Goal: Obtain resource: Download file/media

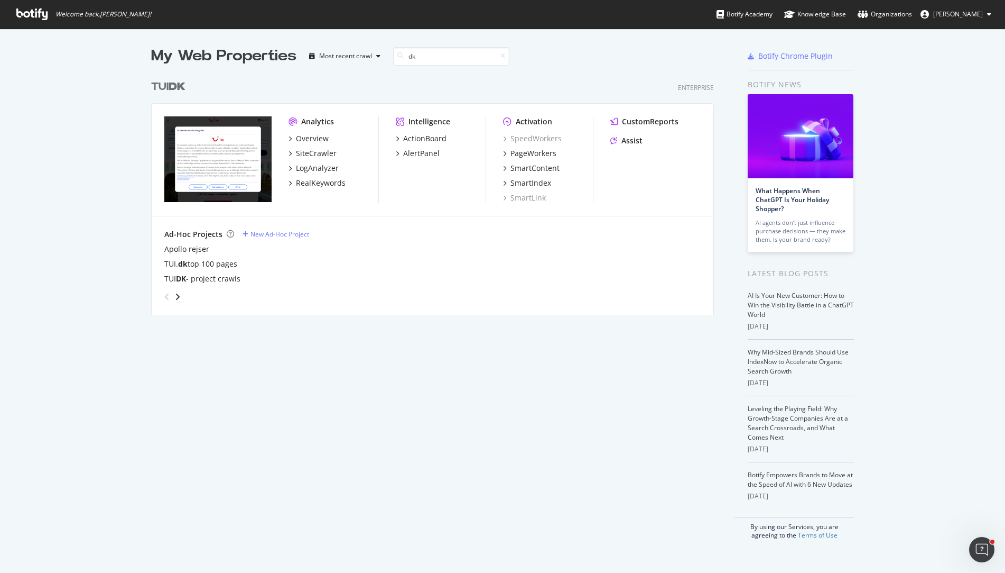
scroll to position [241, 564]
type input "dk"
click at [304, 150] on div "SiteCrawler" at bounding box center [316, 153] width 41 height 11
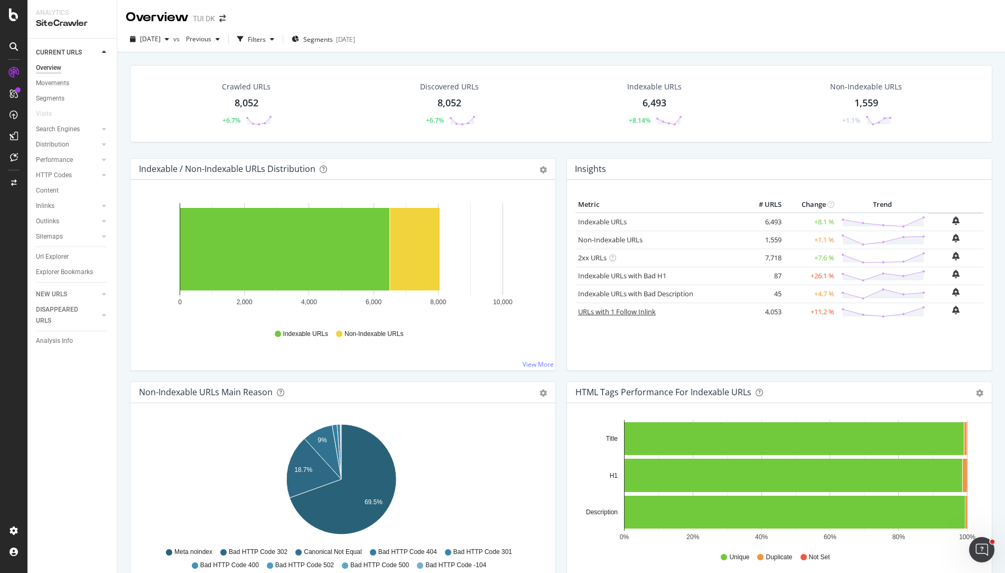
click at [628, 309] on link "URLs with 1 Follow Inlink" at bounding box center [617, 312] width 78 height 10
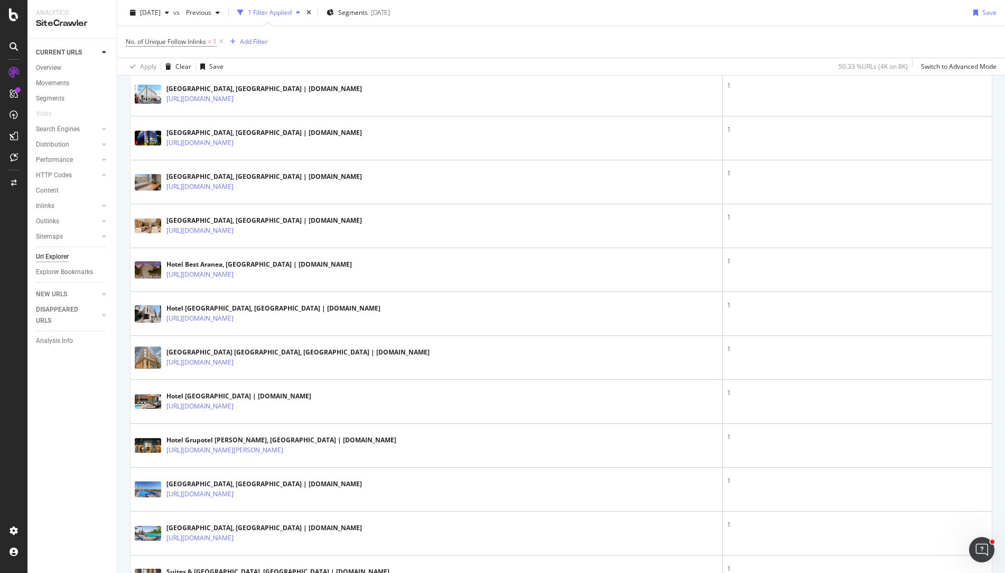
scroll to position [899, 0]
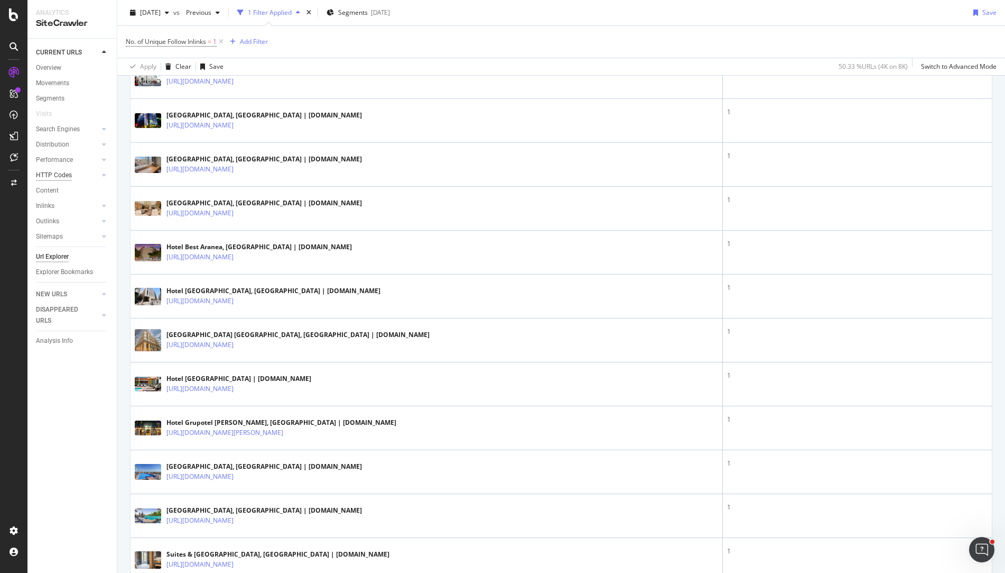
click at [44, 173] on div "HTTP Codes" at bounding box center [54, 175] width 36 height 11
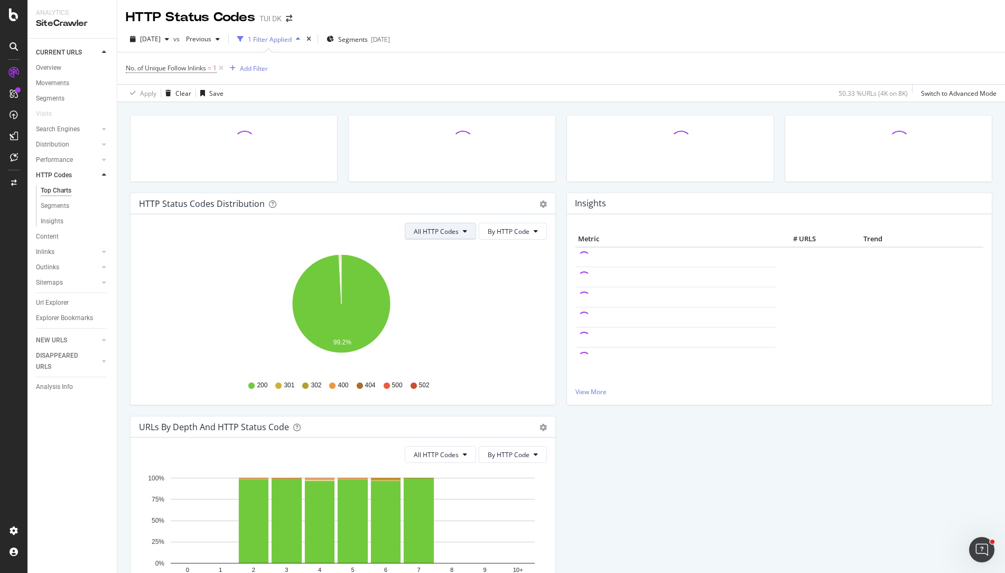
click at [463, 230] on icon at bounding box center [465, 231] width 4 height 6
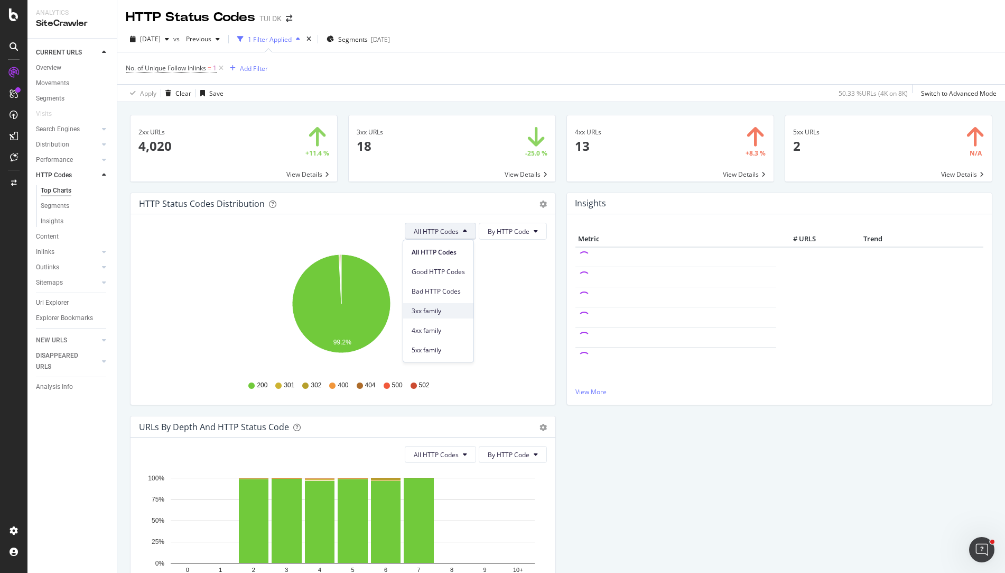
click at [456, 309] on span "3xx family" at bounding box center [438, 311] width 53 height 10
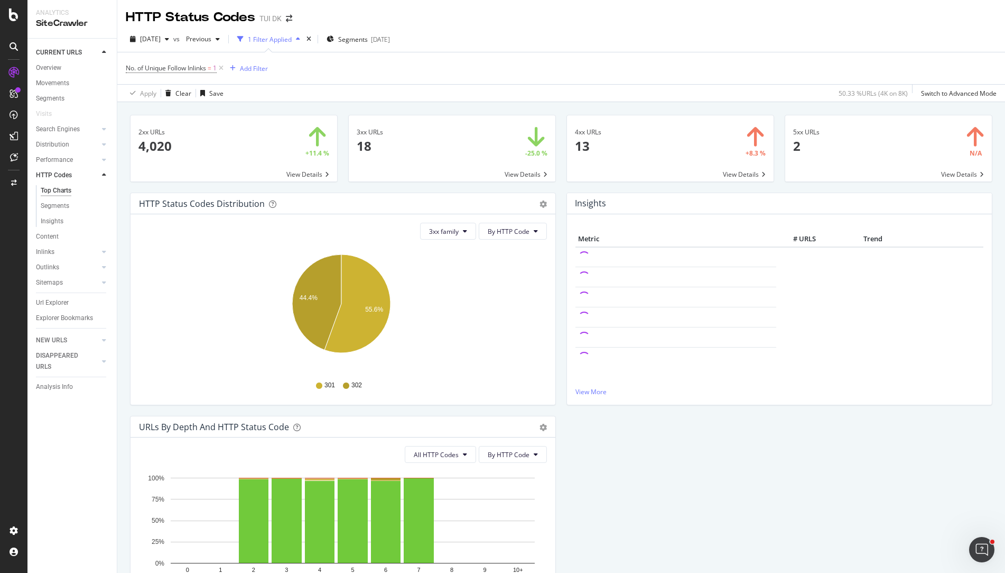
click at [534, 173] on span at bounding box center [452, 148] width 207 height 66
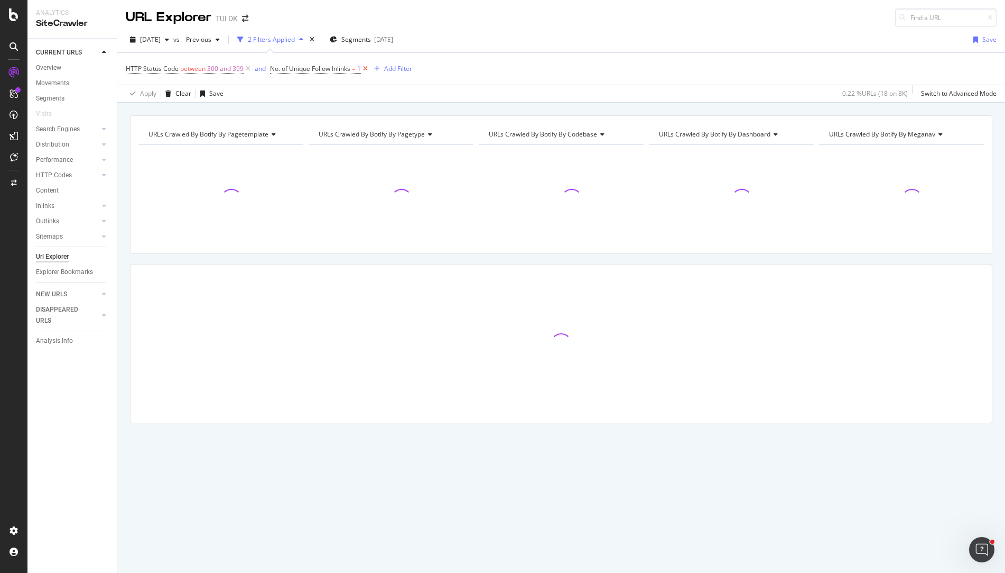
click at [367, 66] on icon at bounding box center [365, 68] width 9 height 11
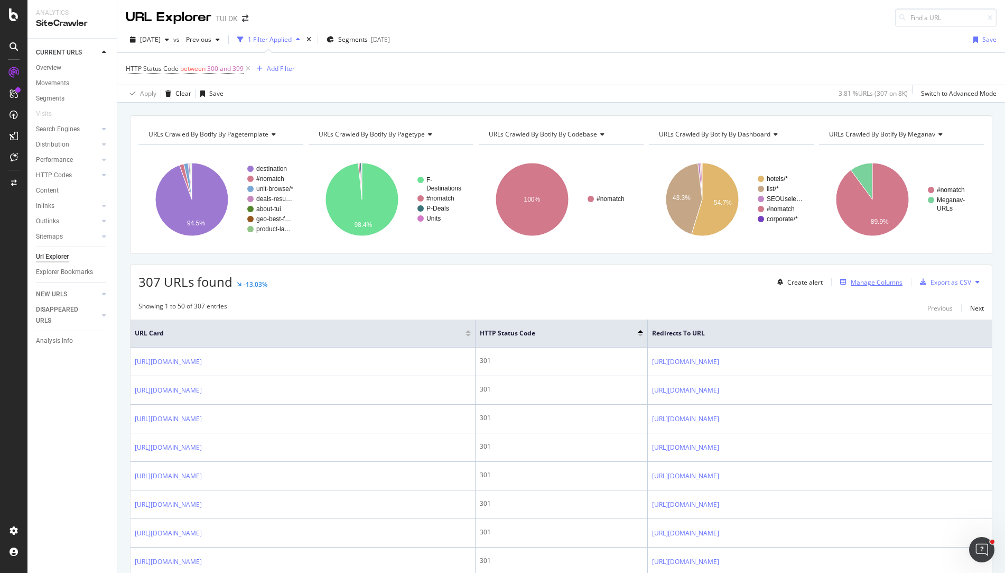
click at [862, 287] on div "Manage Columns" at bounding box center [869, 282] width 67 height 12
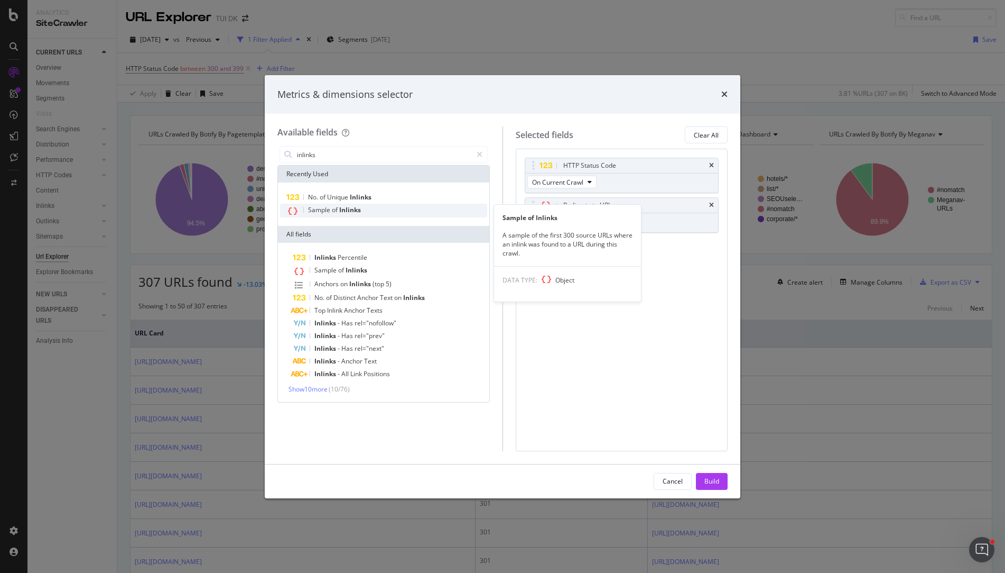
type input "inlinks"
click at [355, 212] on span "Inlinks" at bounding box center [350, 209] width 22 height 9
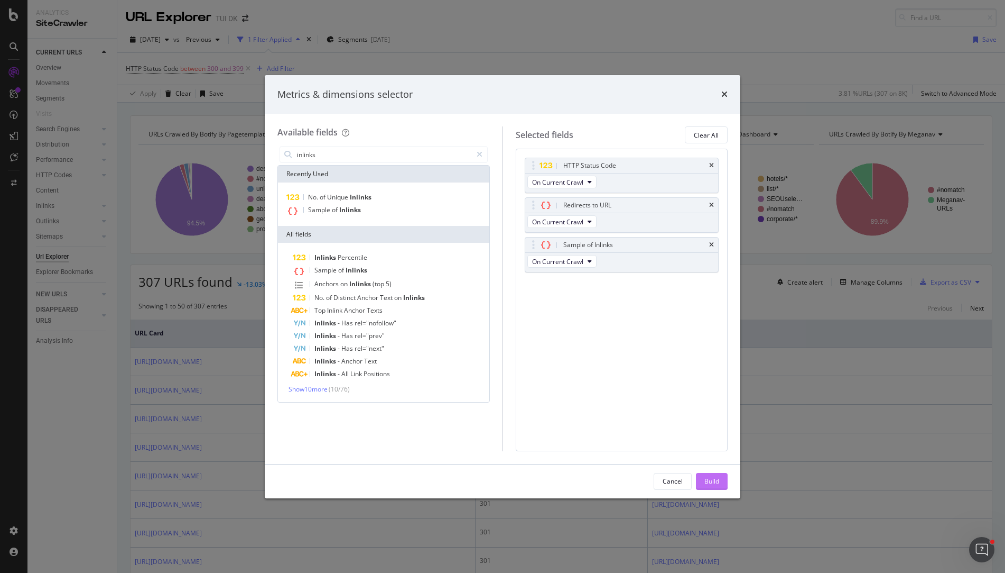
click at [722, 481] on button "Build" at bounding box center [712, 481] width 32 height 17
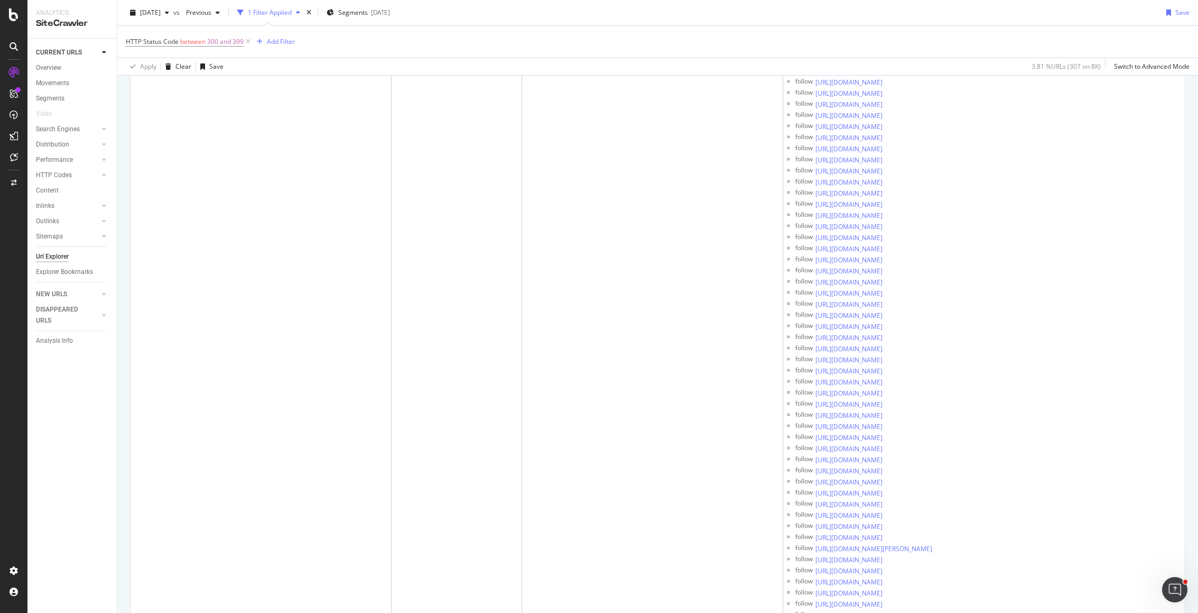
scroll to position [1365, 0]
click at [279, 39] on div "Add Filter" at bounding box center [281, 41] width 28 height 9
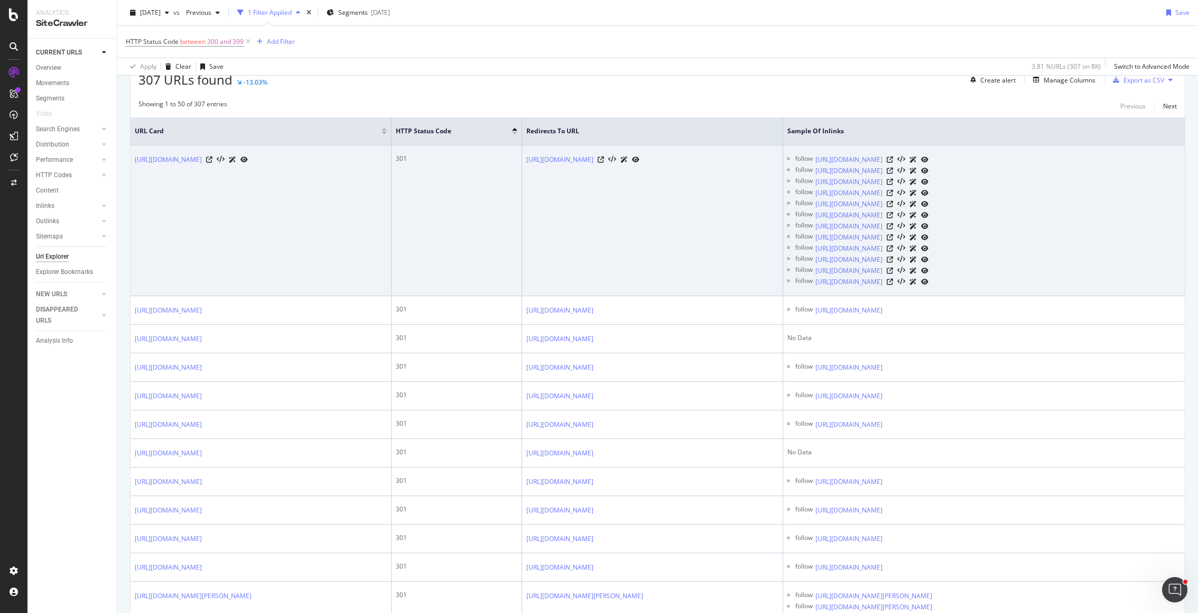
scroll to position [0, 0]
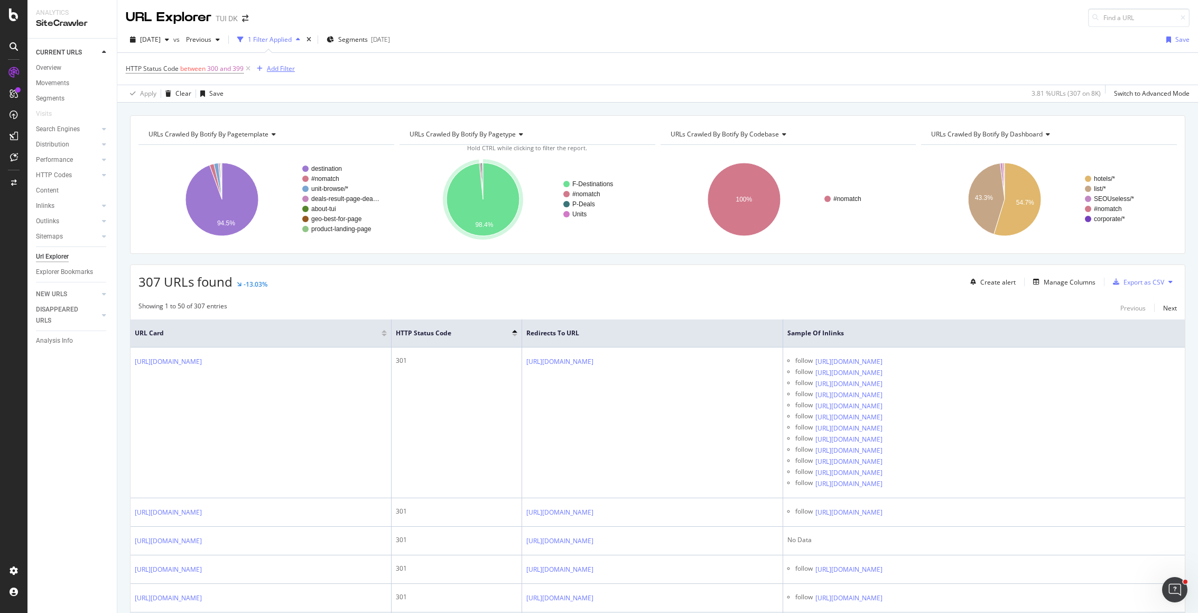
click at [289, 63] on div "Add Filter" at bounding box center [274, 69] width 42 height 12
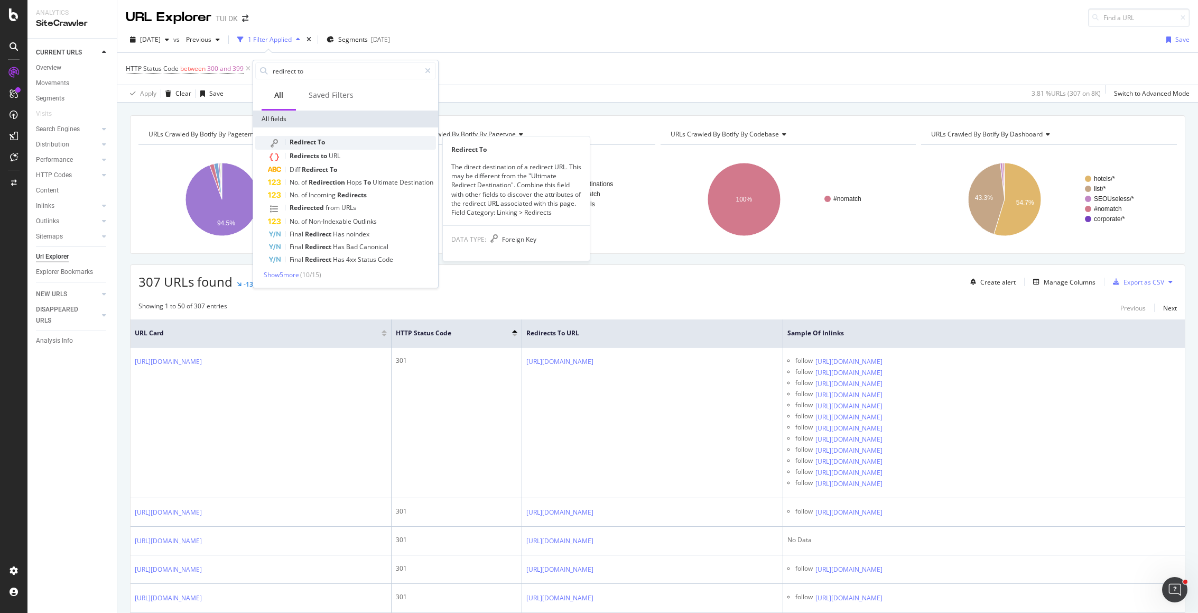
type input "redirect to"
click at [295, 140] on span "Redirect" at bounding box center [304, 141] width 28 height 9
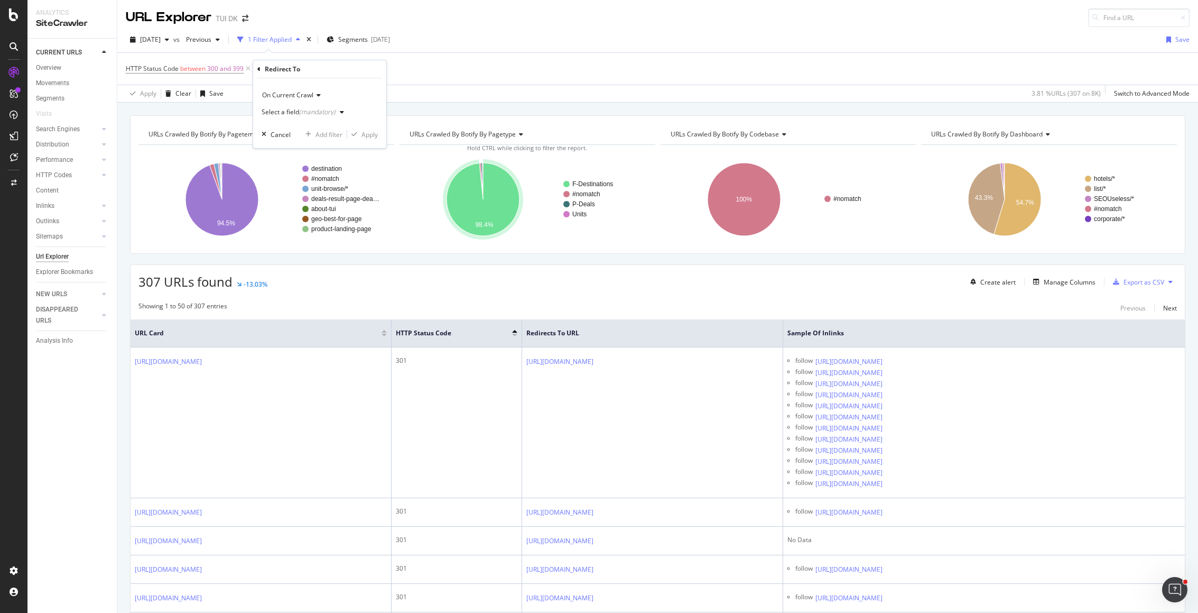
click at [259, 68] on icon at bounding box center [258, 69] width 3 height 6
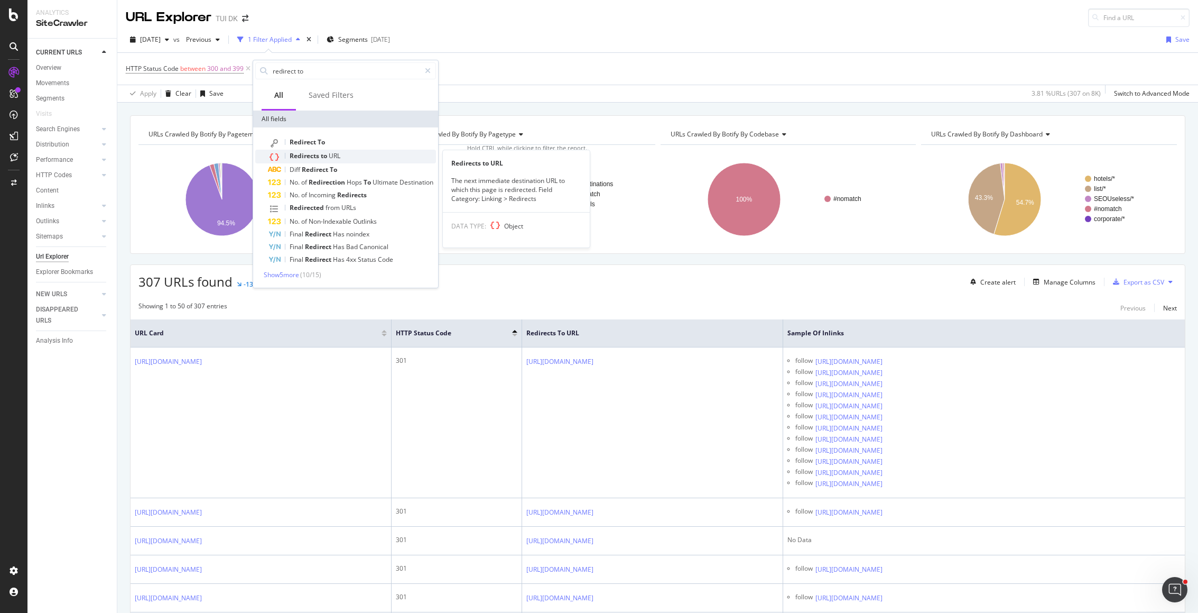
click at [335, 155] on span "URL" at bounding box center [335, 155] width 12 height 9
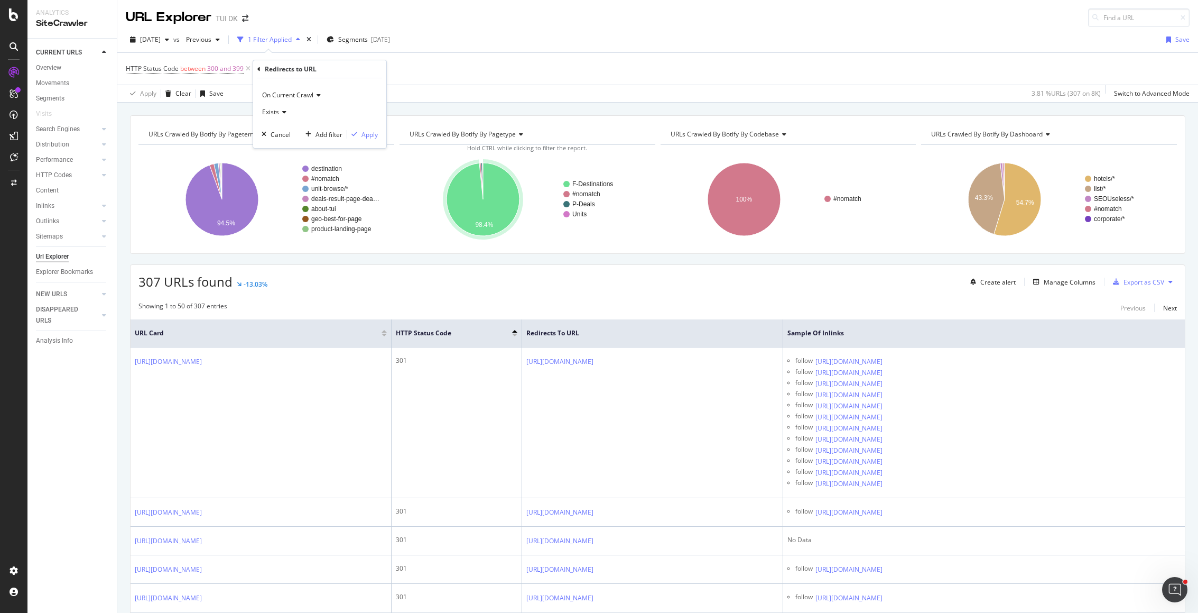
click at [278, 114] on span "Exists" at bounding box center [270, 111] width 17 height 9
click at [344, 93] on div "On Current Crawl" at bounding box center [320, 95] width 116 height 17
click at [257, 67] on icon at bounding box center [258, 69] width 3 height 6
click at [272, 67] on div "Add Filter" at bounding box center [281, 68] width 28 height 9
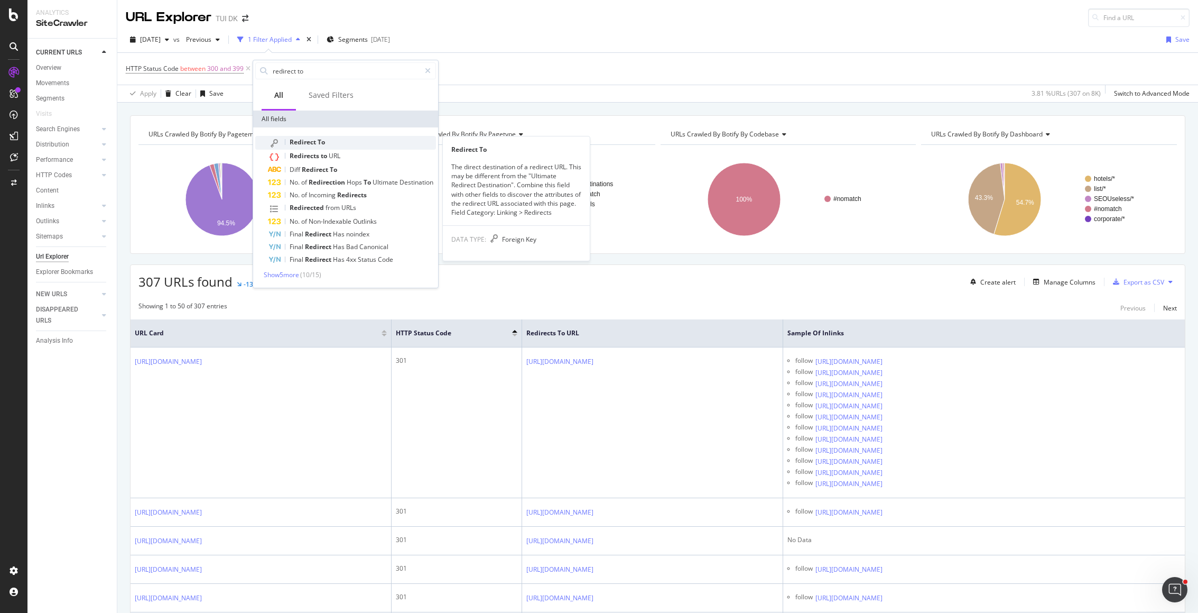
click at [324, 141] on span "To" at bounding box center [321, 141] width 7 height 9
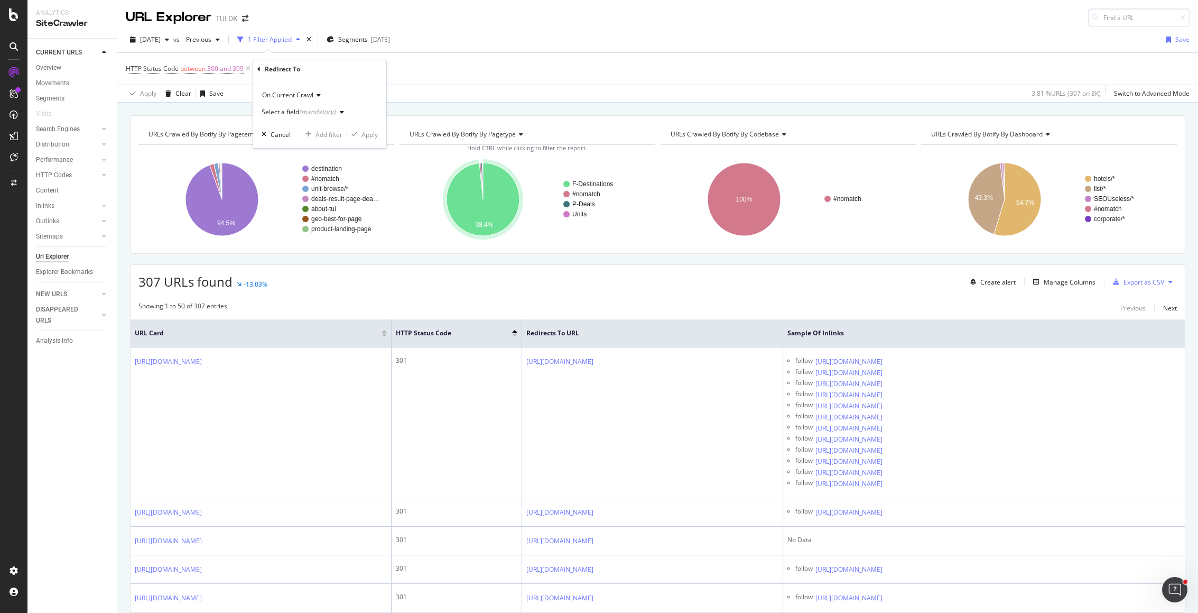
click at [287, 113] on div "Select a field (mandatory)" at bounding box center [299, 112] width 74 height 6
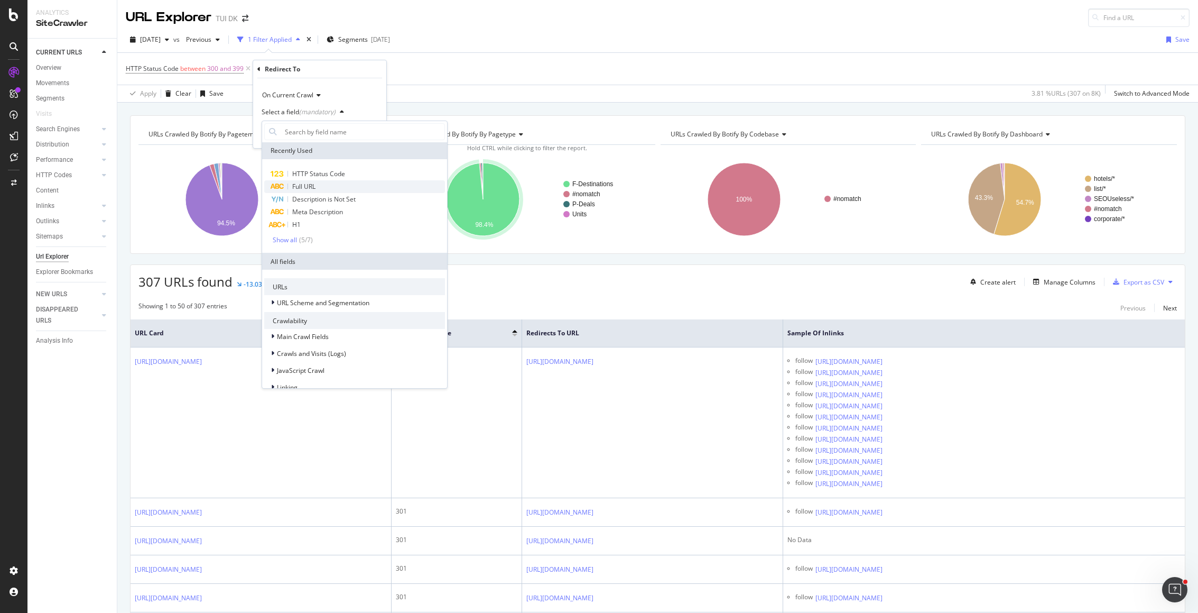
click at [306, 184] on span "Full URL" at bounding box center [303, 186] width 23 height 9
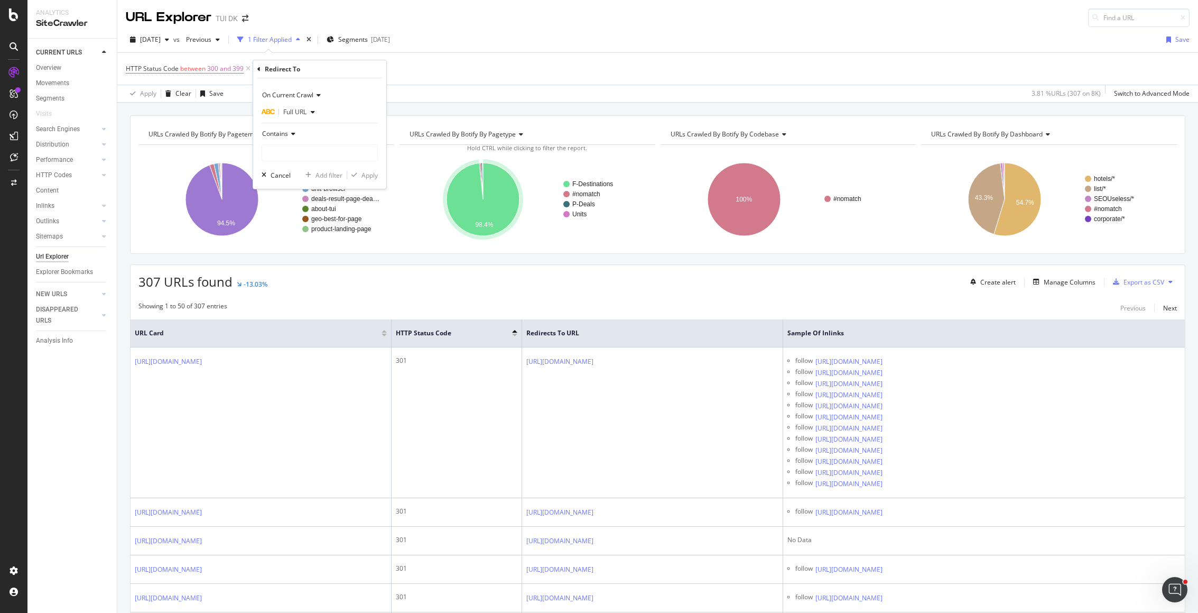
click at [292, 136] on icon at bounding box center [291, 134] width 7 height 6
click at [329, 253] on div "Doesn't contain" at bounding box center [320, 252] width 113 height 14
click at [293, 154] on input "text" at bounding box center [319, 152] width 115 height 17
type input "/h/"
click at [372, 177] on div "Apply" at bounding box center [370, 175] width 16 height 9
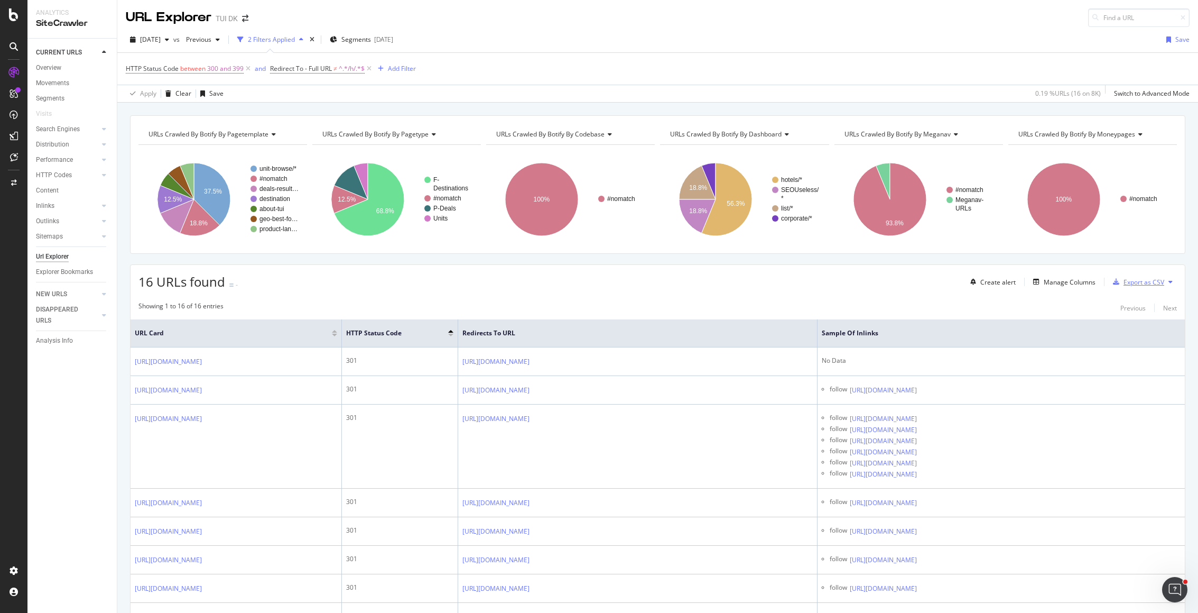
click at [1005, 282] on div "Export as CSV" at bounding box center [1144, 282] width 41 height 9
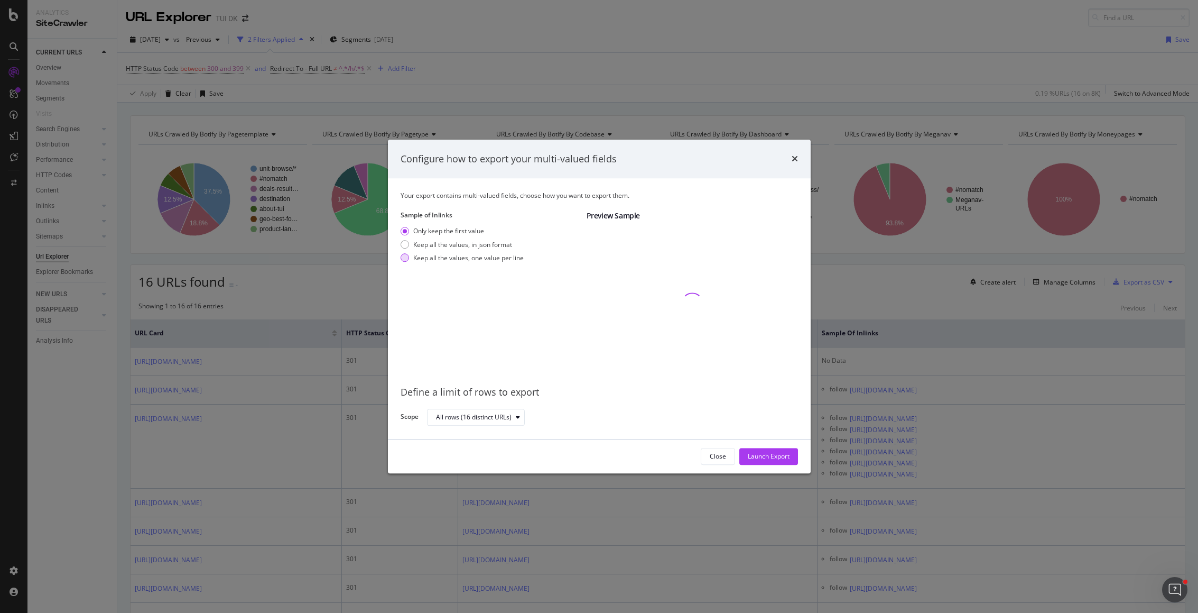
click at [430, 257] on div "Keep all the values, one value per line" at bounding box center [468, 257] width 110 height 9
click at [783, 457] on div "Launch Export" at bounding box center [769, 456] width 42 height 9
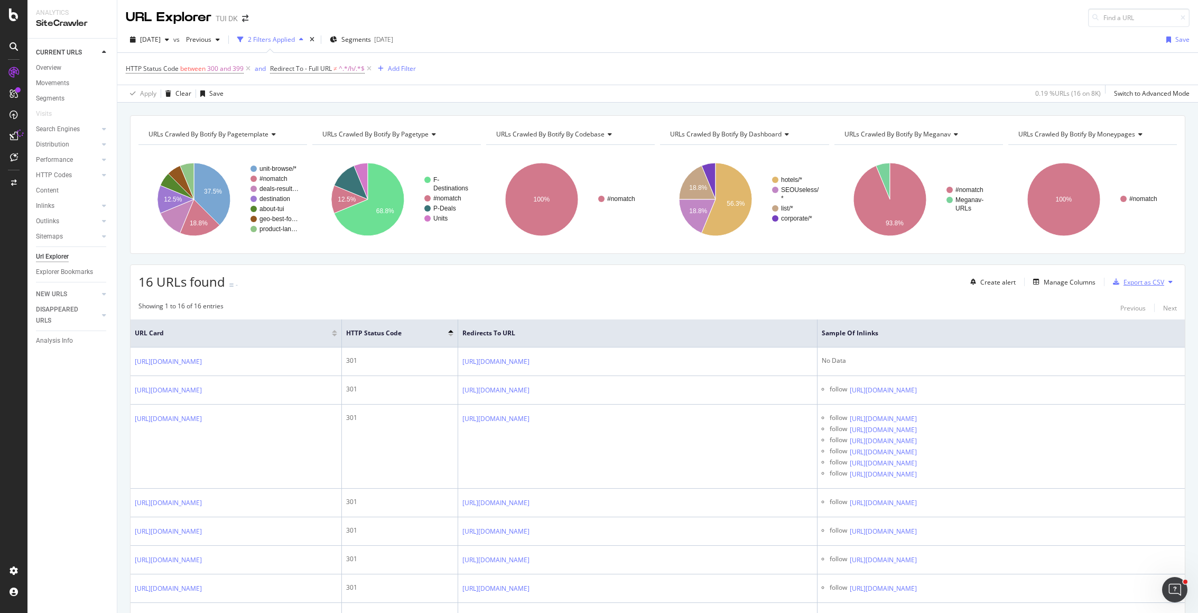
click at [1005, 282] on div "Export as CSV" at bounding box center [1144, 282] width 41 height 9
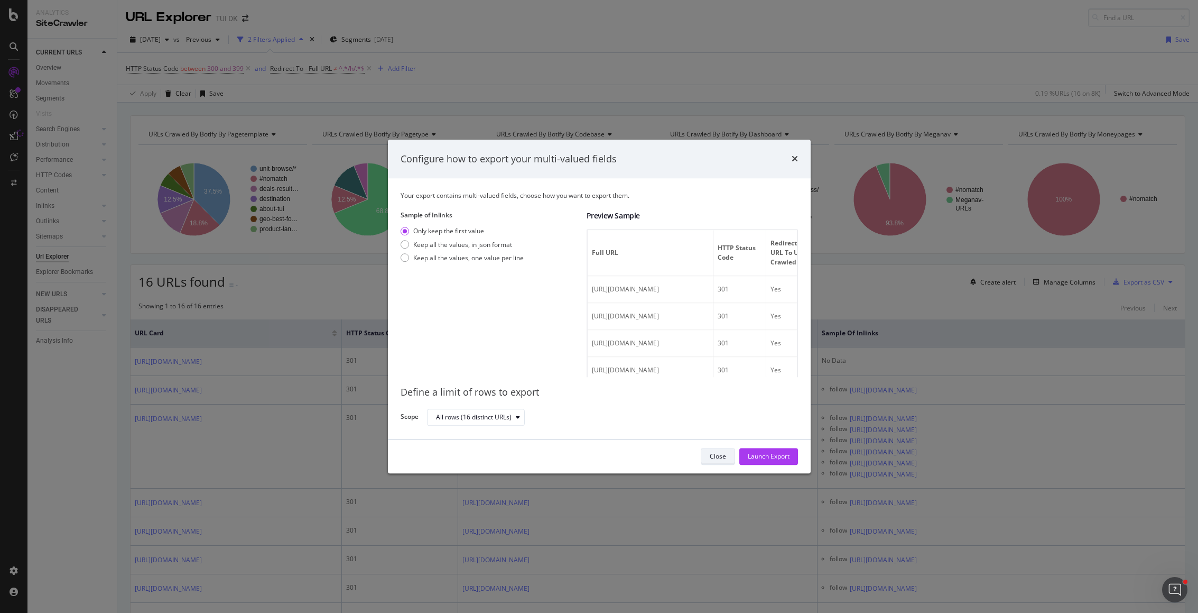
click at [705, 456] on button "Close" at bounding box center [718, 456] width 34 height 17
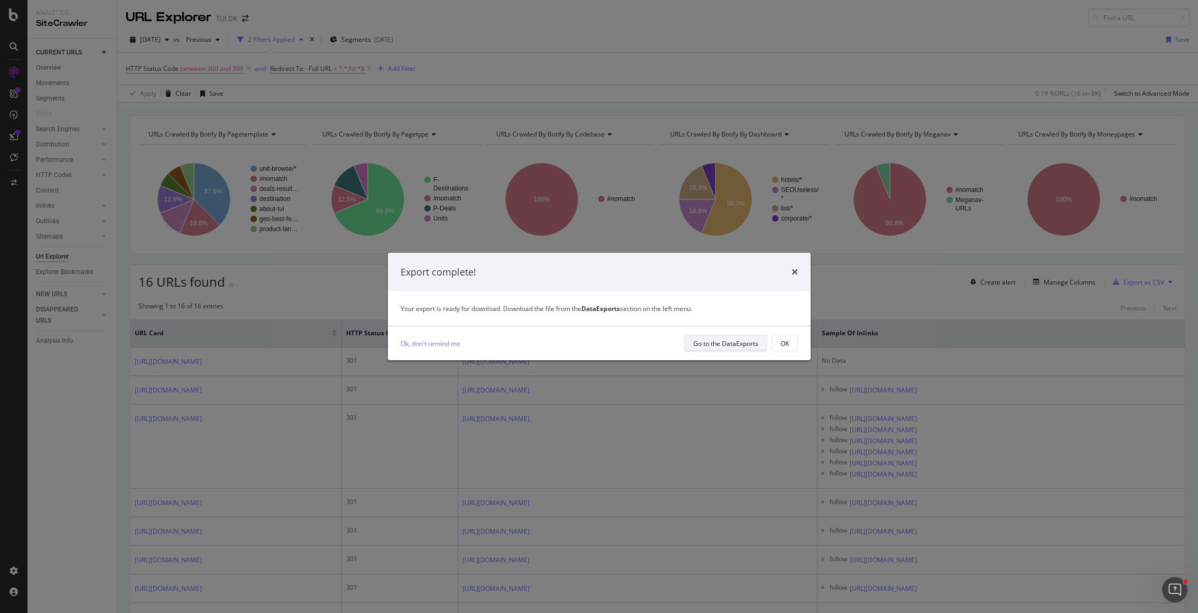
click at [721, 343] on div "Go to the DataExports" at bounding box center [726, 343] width 65 height 9
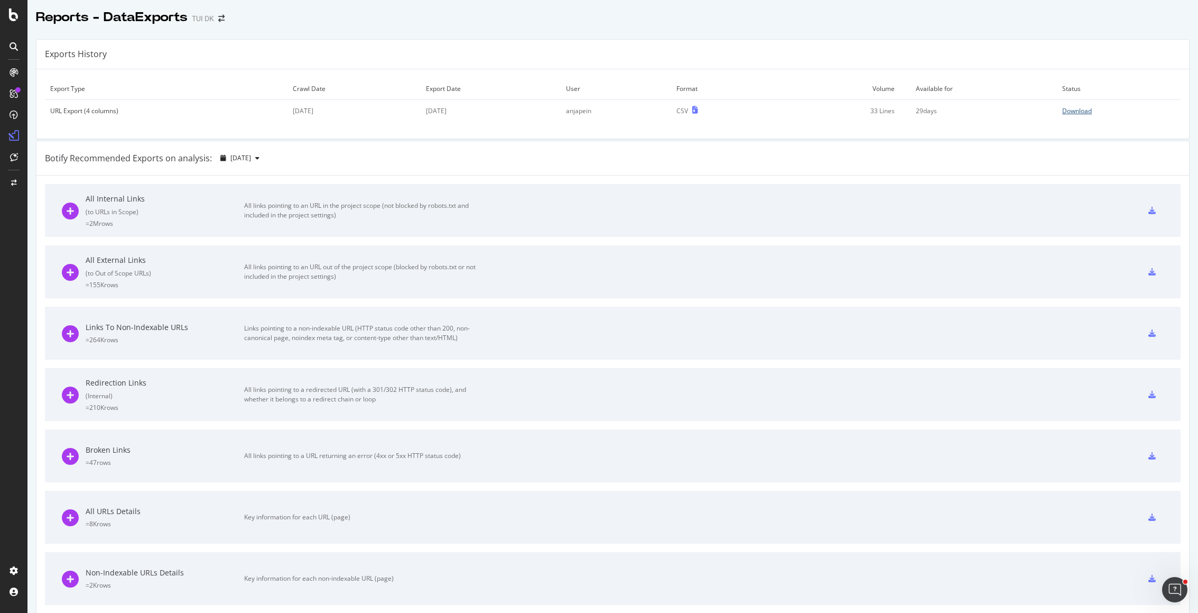
click at [1005, 110] on div "Download" at bounding box center [1078, 110] width 30 height 9
